Goal: Navigation & Orientation: Understand site structure

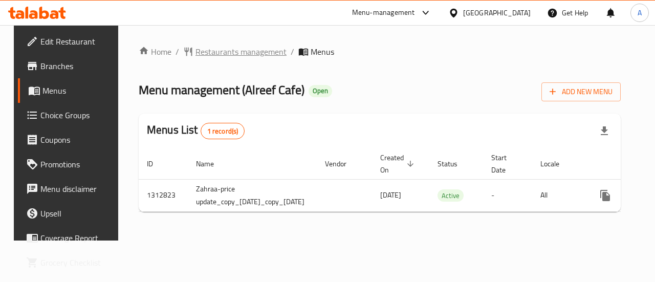
click at [210, 49] on span "Restaurants management" at bounding box center [240, 52] width 91 height 12
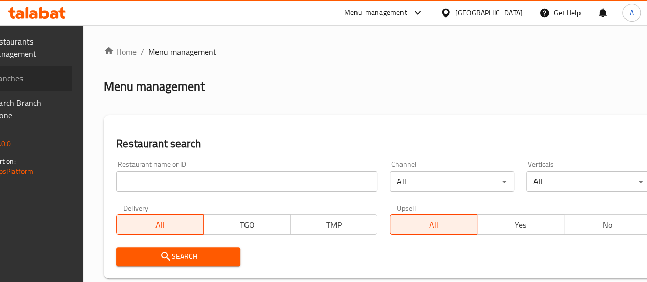
click at [42, 80] on span "Branches" at bounding box center [26, 78] width 73 height 12
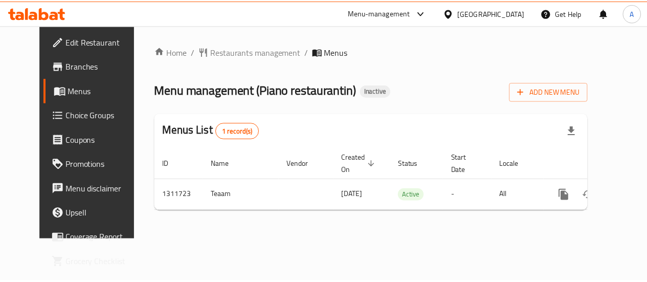
scroll to position [0, 4]
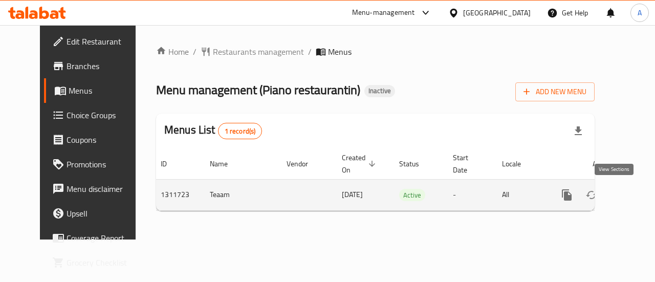
click at [635, 192] on icon "enhanced table" at bounding box center [641, 195] width 12 height 12
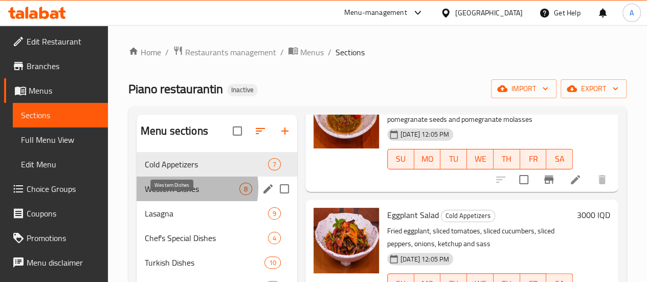
drag, startPoint x: 181, startPoint y: 203, endPoint x: 205, endPoint y: 202, distance: 23.6
click at [181, 195] on span "Western Dishes" at bounding box center [192, 189] width 95 height 12
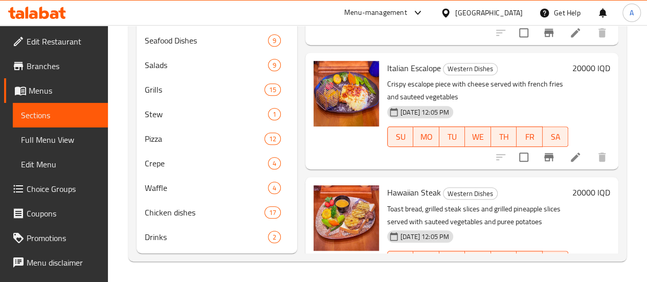
scroll to position [30, 0]
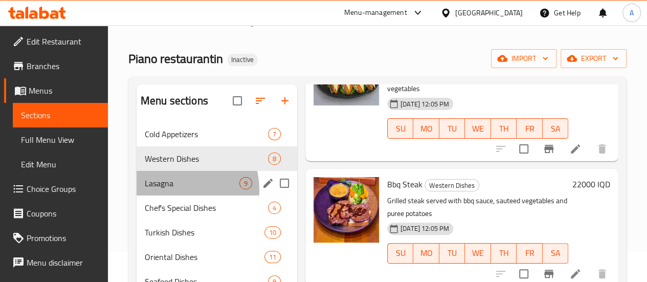
click at [177, 195] on div "Lasagna 9" at bounding box center [217, 183] width 161 height 25
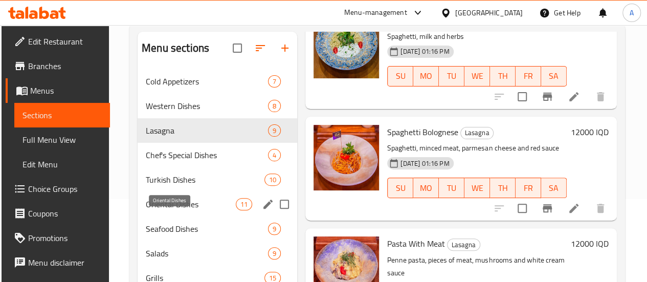
scroll to position [81, 0]
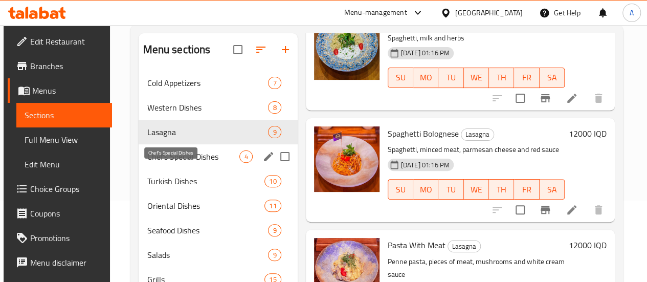
click at [154, 163] on span "Chef's Special Dishes" at bounding box center [193, 156] width 93 height 12
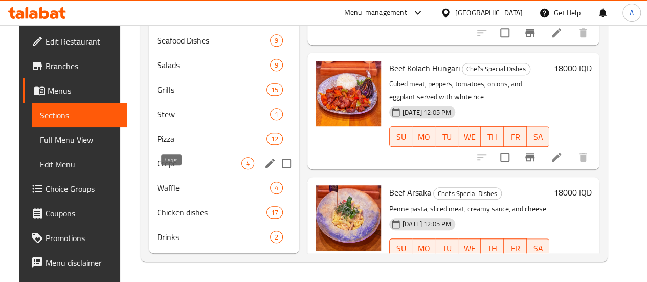
scroll to position [133, 0]
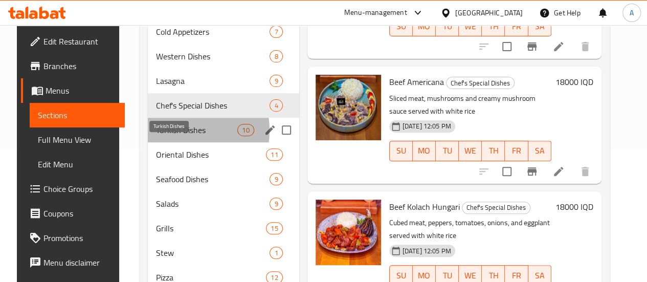
click at [168, 136] on span "Turkish Dishes" at bounding box center [196, 130] width 81 height 12
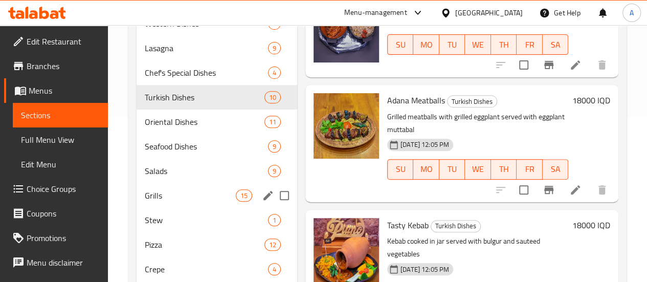
scroll to position [133, 0]
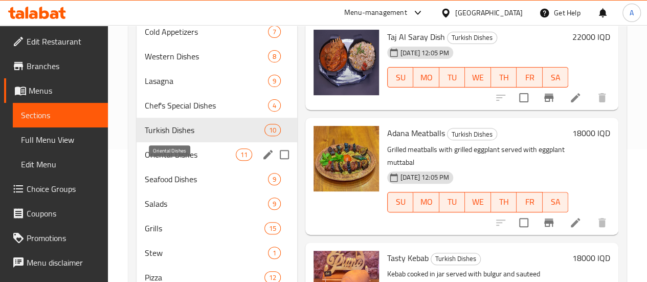
click at [175, 161] on span "Oriental Dishes" at bounding box center [190, 154] width 91 height 12
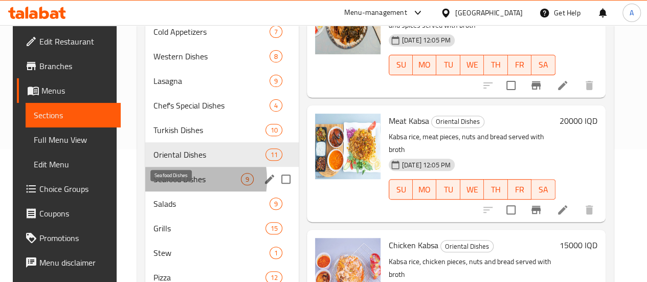
drag, startPoint x: 166, startPoint y: 195, endPoint x: 175, endPoint y: 195, distance: 8.7
click at [164, 185] on span "Seafood Dishes" at bounding box center [198, 179] width 88 height 12
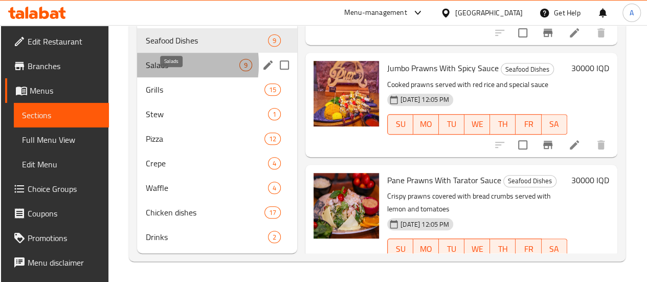
drag, startPoint x: 152, startPoint y: 65, endPoint x: 163, endPoint y: 69, distance: 10.8
click at [152, 65] on span "Salads" at bounding box center [192, 65] width 94 height 12
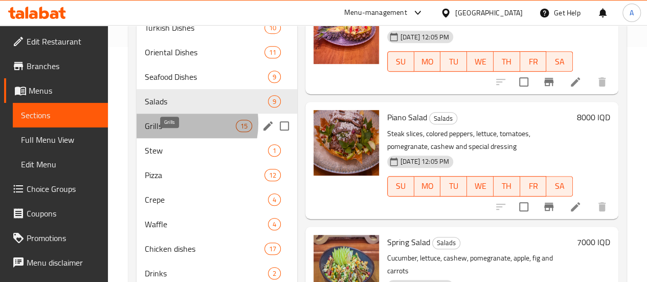
click at [170, 132] on span "Grills" at bounding box center [190, 126] width 91 height 12
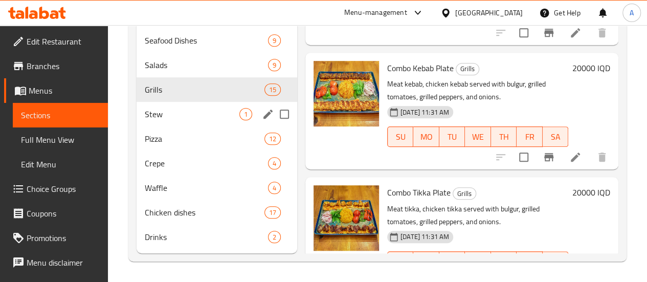
drag, startPoint x: 170, startPoint y: 115, endPoint x: 180, endPoint y: 118, distance: 10.5
click at [169, 115] on span "Stew" at bounding box center [192, 114] width 95 height 12
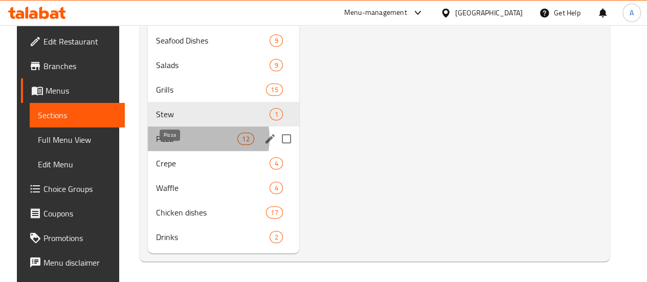
click at [180, 139] on span "Pizza" at bounding box center [196, 139] width 81 height 12
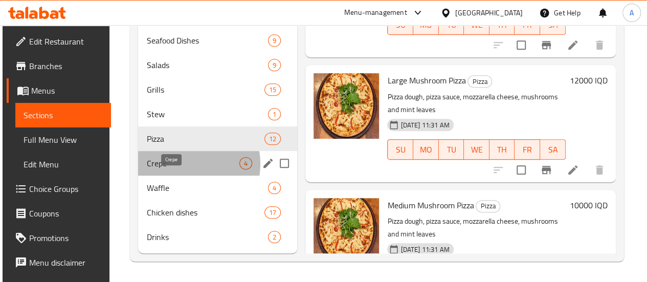
click at [184, 164] on span "Crepe" at bounding box center [192, 163] width 93 height 12
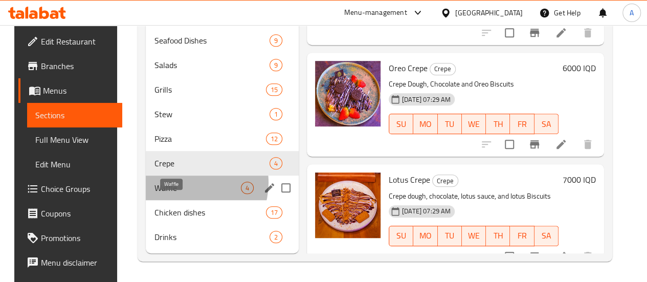
click at [181, 183] on span "Waffle" at bounding box center [197, 188] width 86 height 12
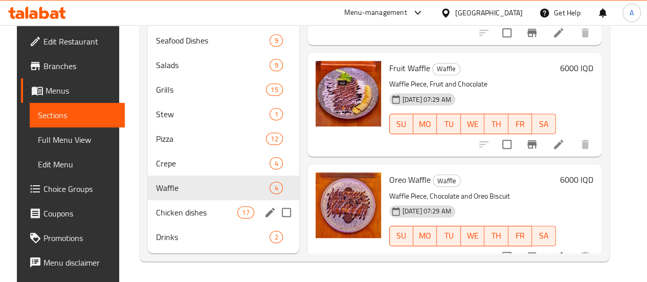
click at [160, 205] on div "Chicken dishes 17" at bounding box center [223, 212] width 151 height 25
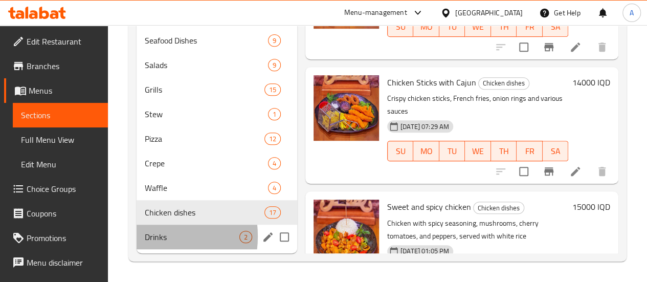
click at [143, 237] on div "Drinks 2" at bounding box center [217, 237] width 161 height 25
